Goal: Information Seeking & Learning: Learn about a topic

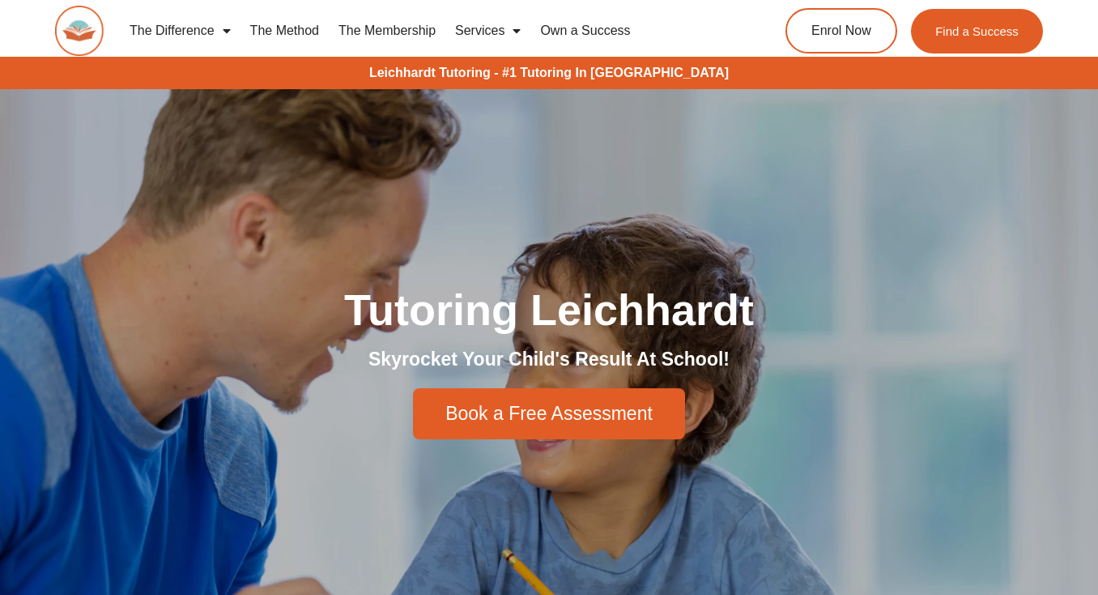
click at [300, 28] on link "The Method" at bounding box center [285, 30] width 88 height 37
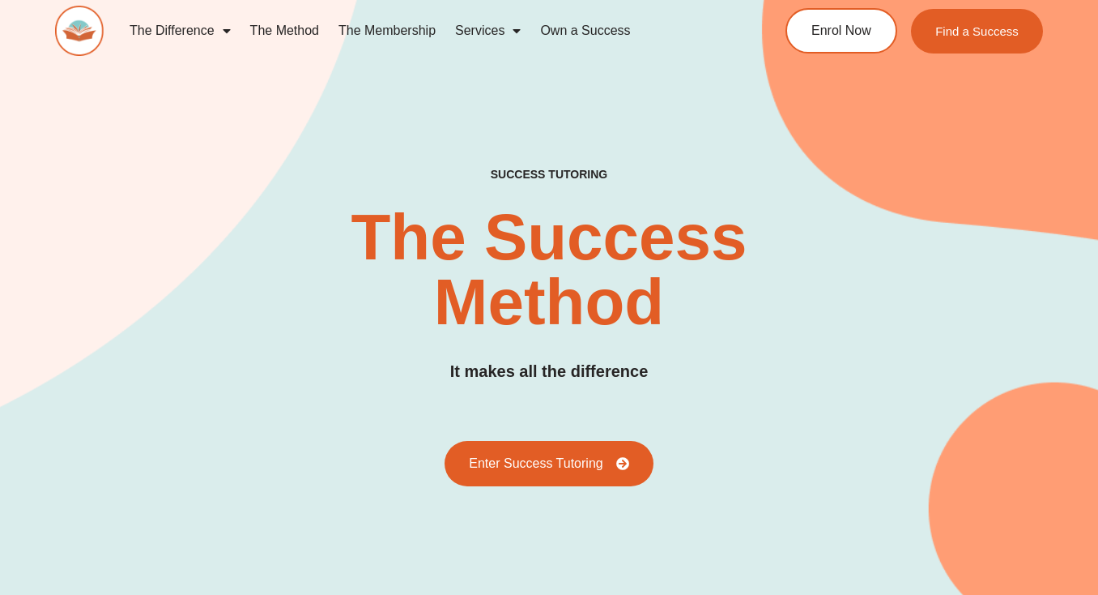
click at [399, 35] on link "The Membership" at bounding box center [387, 30] width 117 height 37
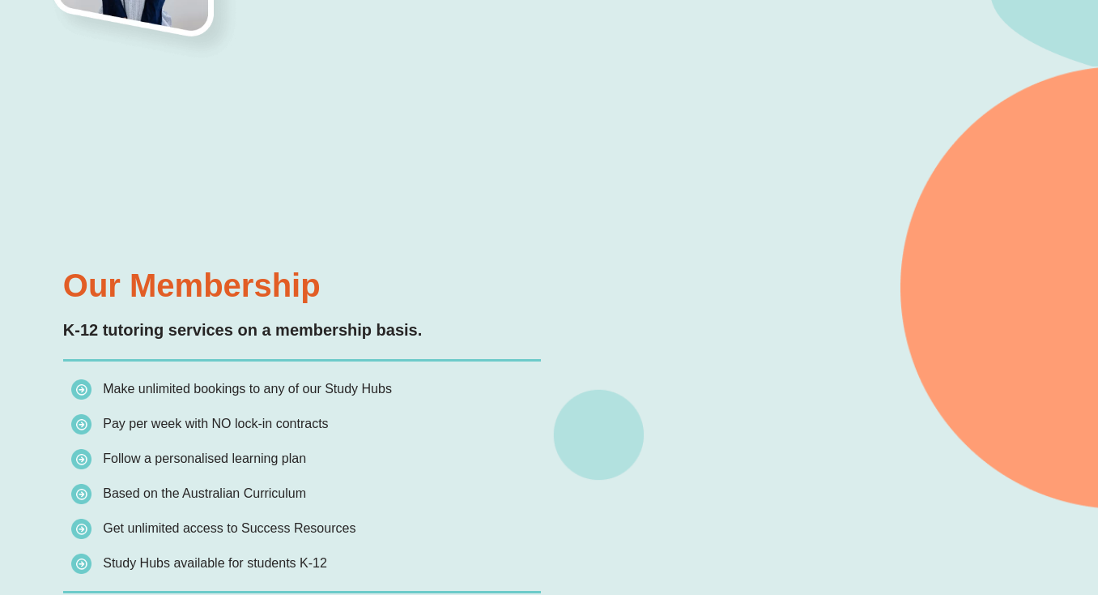
scroll to position [1184, 0]
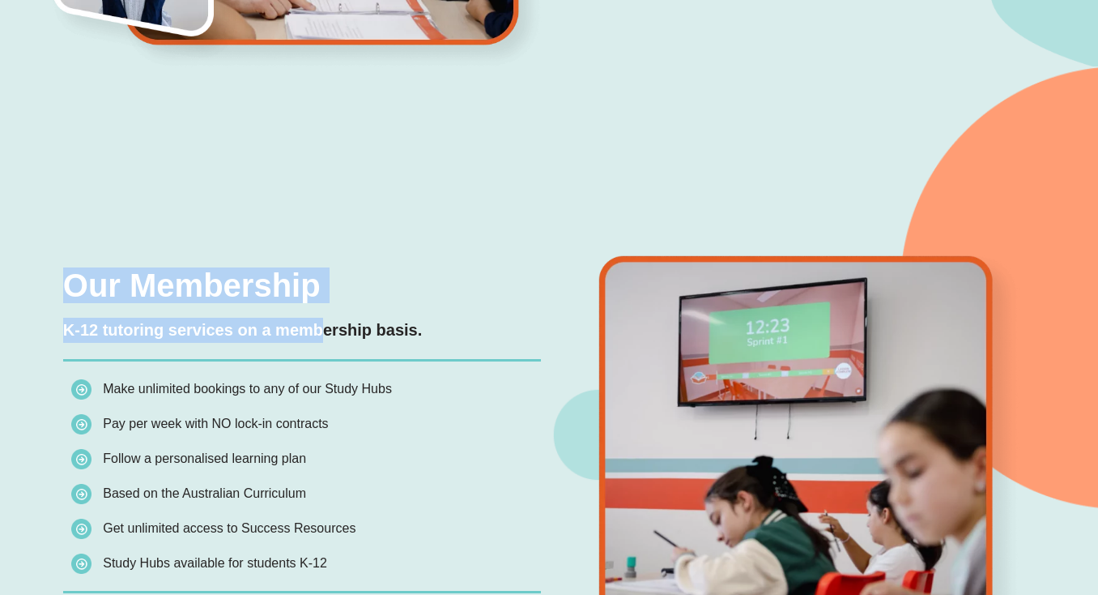
drag, startPoint x: 322, startPoint y: 318, endPoint x: 312, endPoint y: 141, distance: 177.7
click at [312, 141] on div "Our Membership K-12 tutoring services on a membership basis. Make unlimited boo…" at bounding box center [549, 461] width 988 height 790
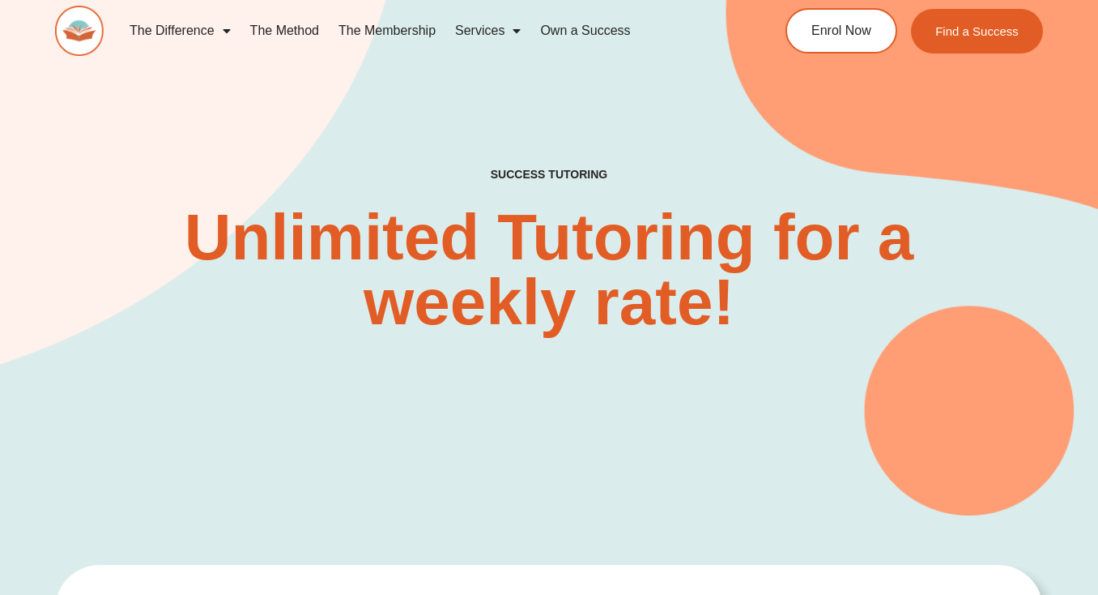
scroll to position [0, 0]
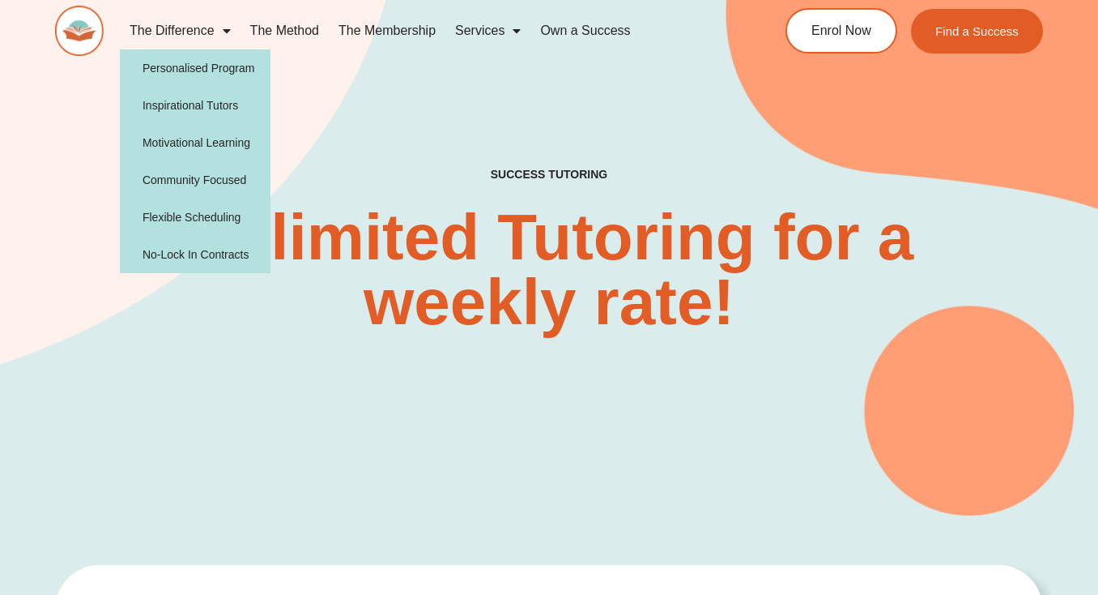
click at [199, 35] on link "The Difference" at bounding box center [180, 30] width 121 height 37
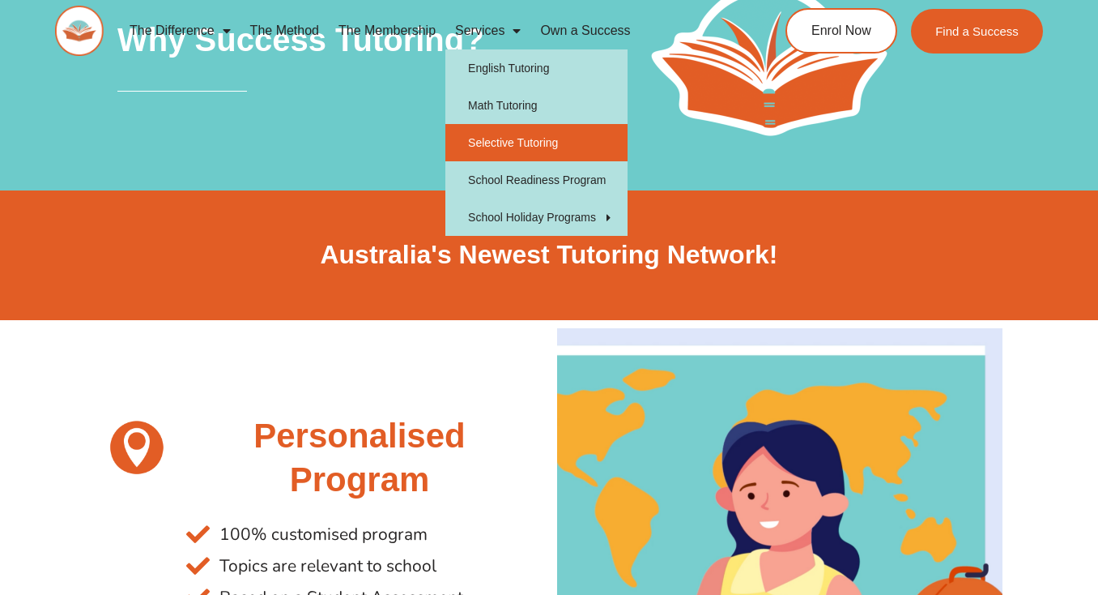
click at [531, 142] on link "Selective Tutoring" at bounding box center [537, 142] width 182 height 37
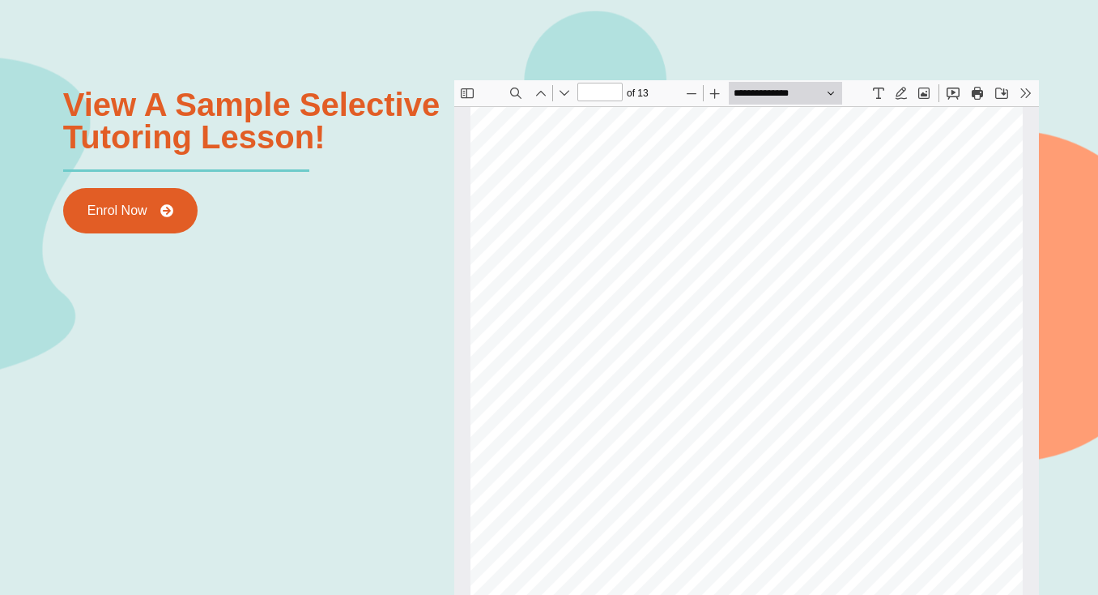
scroll to position [8760, 0]
type input "**"
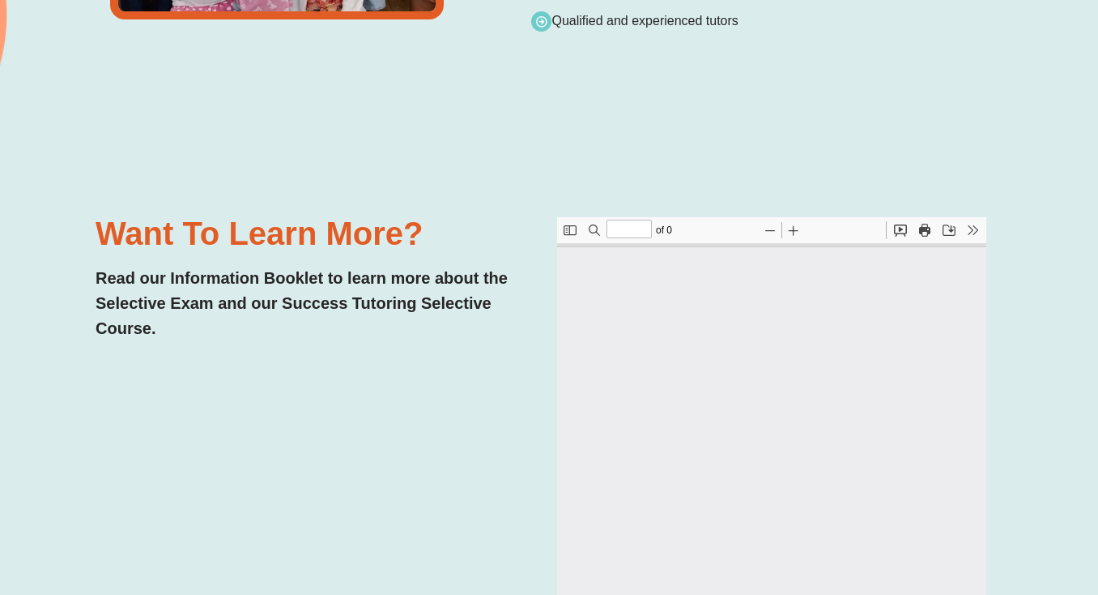
scroll to position [0, 0]
type input "*"
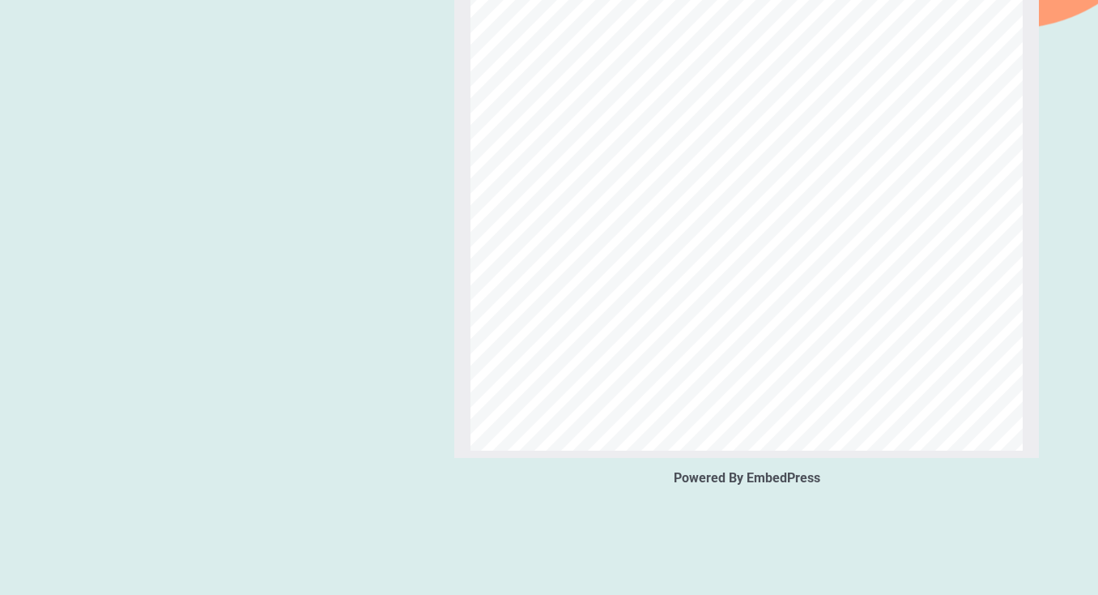
scroll to position [2234, 0]
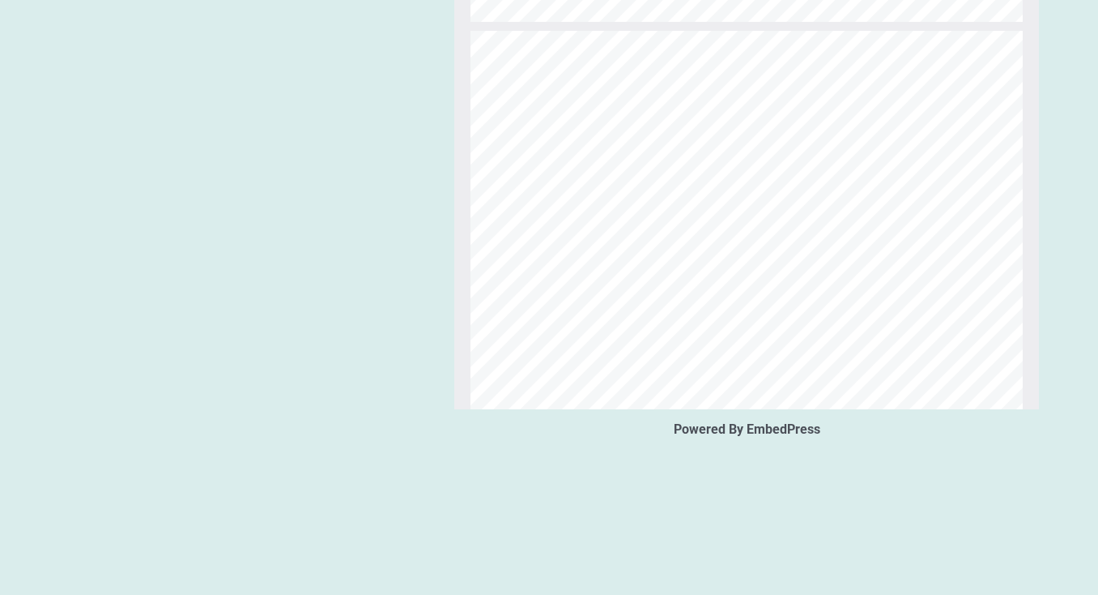
type input "*"
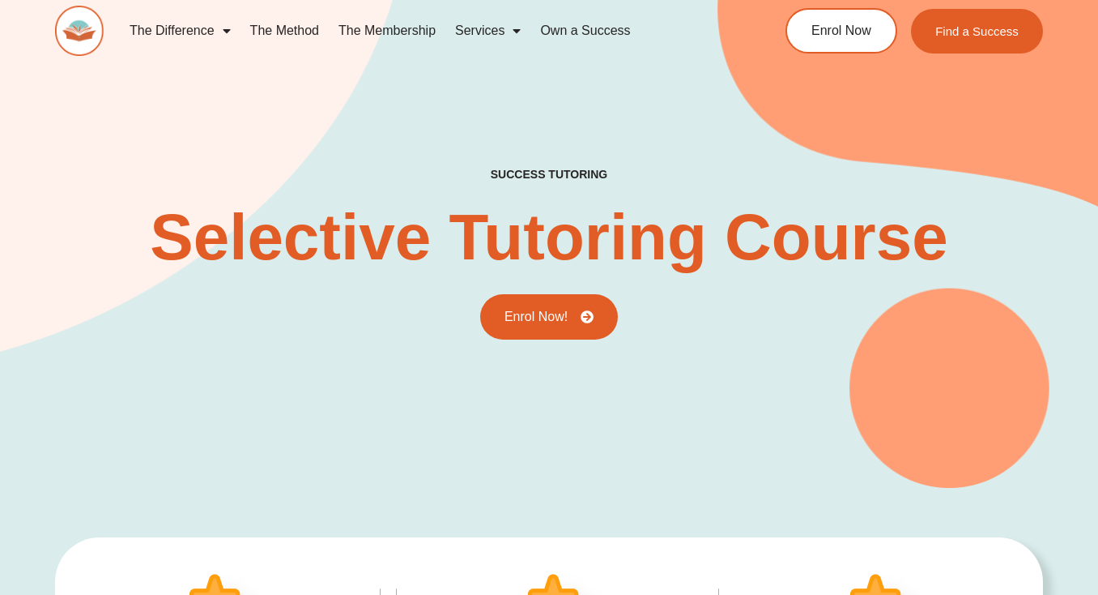
scroll to position [0, 0]
click at [846, 32] on span "Enrol Now" at bounding box center [841, 31] width 63 height 14
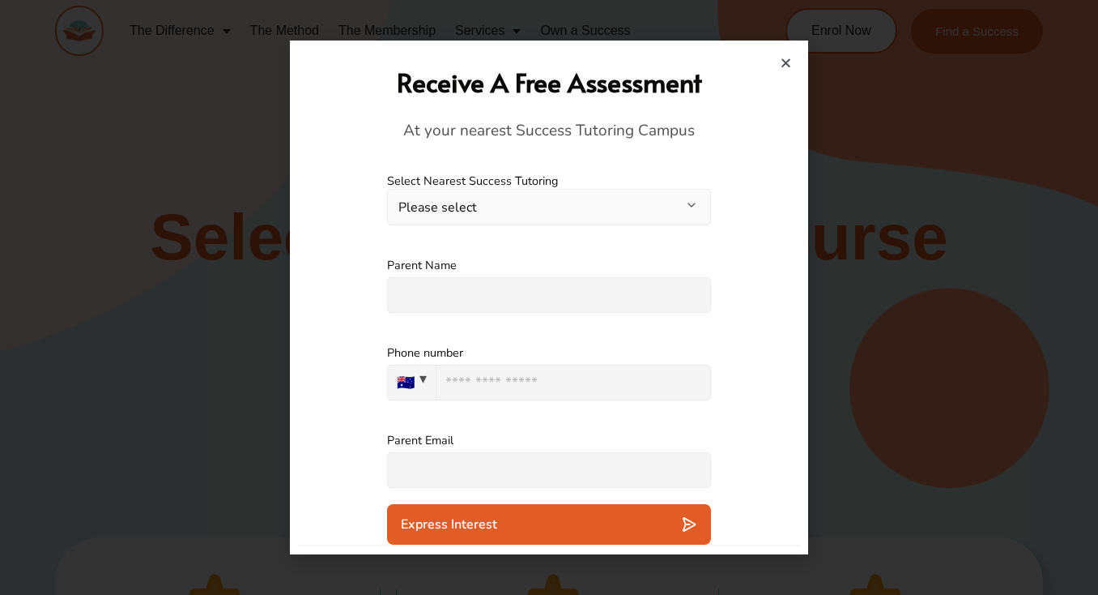
click at [612, 205] on button "Please select" at bounding box center [549, 207] width 324 height 36
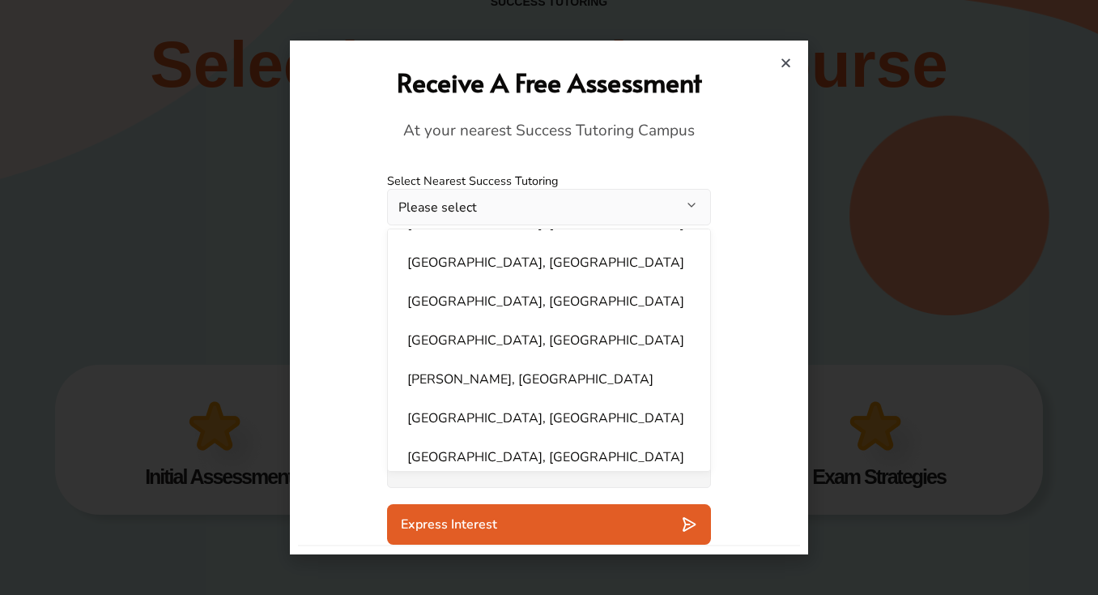
scroll to position [699, 0]
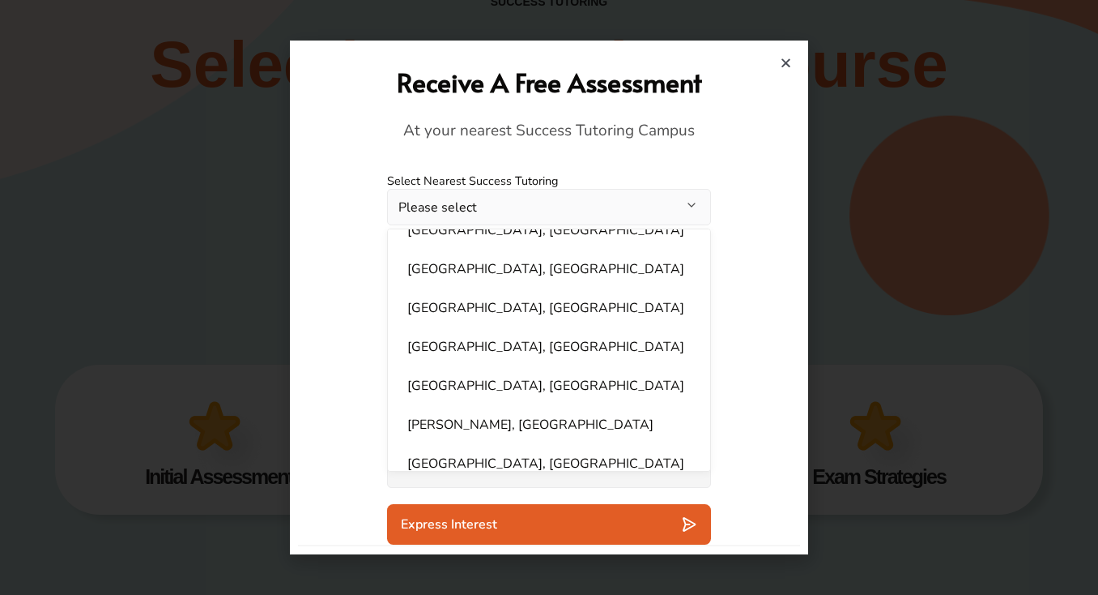
click at [786, 59] on icon "Close" at bounding box center [786, 63] width 12 height 12
